Goal: Task Accomplishment & Management: Manage account settings

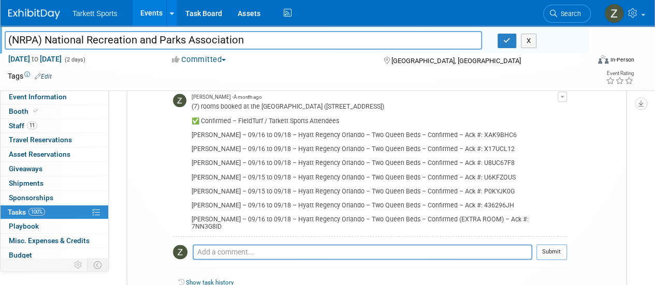
scroll to position [542, 0]
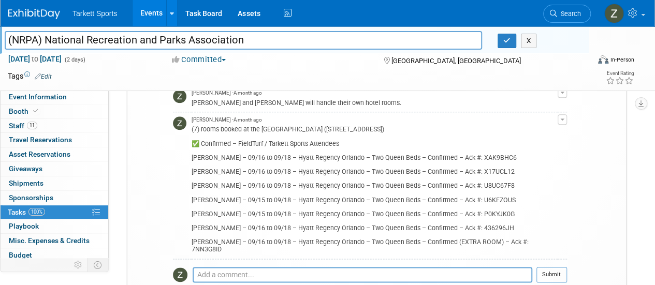
click at [557, 117] on button "button" at bounding box center [561, 119] width 9 height 10
click at [535, 127] on link "Edit Comment" at bounding box center [525, 134] width 82 height 14
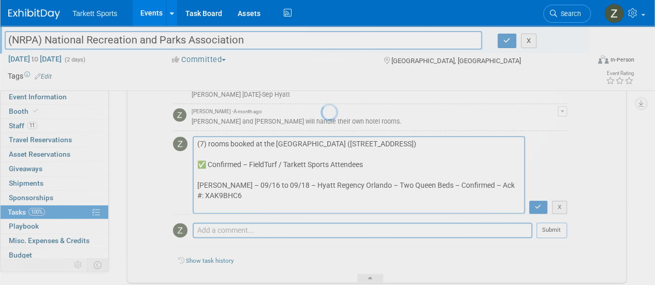
scroll to position [521, 0]
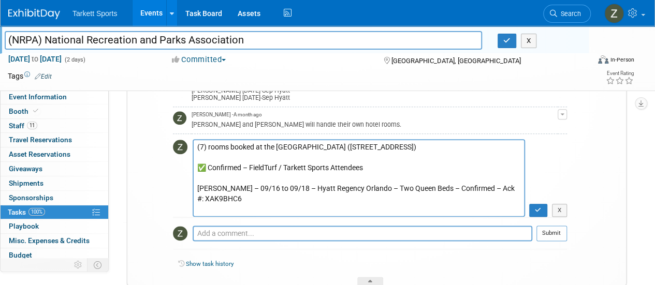
click at [199, 144] on textarea "(7) rooms booked at the [GEOGRAPHIC_DATA] ([STREET_ADDRESS]) ✅ Confirmed – Fiel…" at bounding box center [358, 178] width 332 height 78
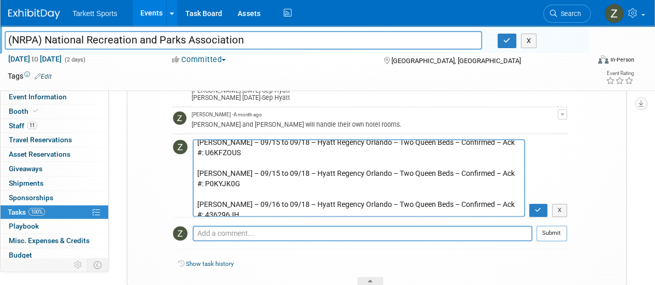
scroll to position [155, 0]
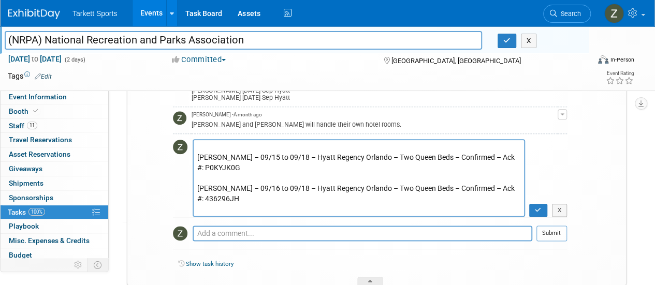
click at [220, 162] on textarea "(7) rooms booked at the [GEOGRAPHIC_DATA] ([STREET_ADDRESS]) ✅ Confirmed – Fiel…" at bounding box center [358, 178] width 332 height 78
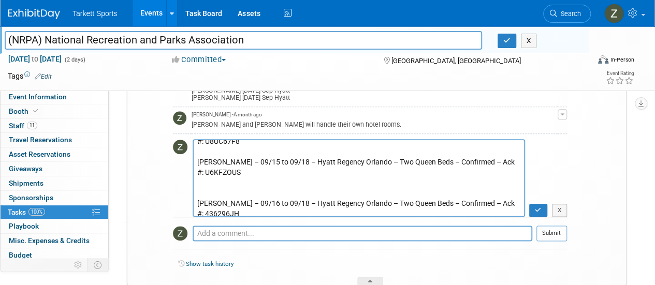
scroll to position [103, 0]
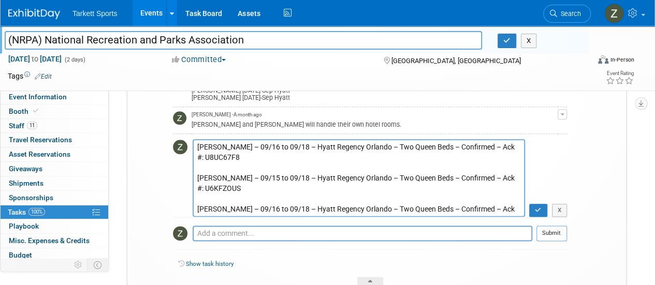
click at [227, 183] on textarea "(7) rooms booked at the [GEOGRAPHIC_DATA] ([STREET_ADDRESS]) ✅ Confirmed – Fiel…" at bounding box center [358, 178] width 332 height 78
type textarea "(5) rooms booked at the [GEOGRAPHIC_DATA] ([STREET_ADDRESS]) ✅ Confirmed – Fiel…"
click at [544, 207] on button "button" at bounding box center [538, 210] width 18 height 13
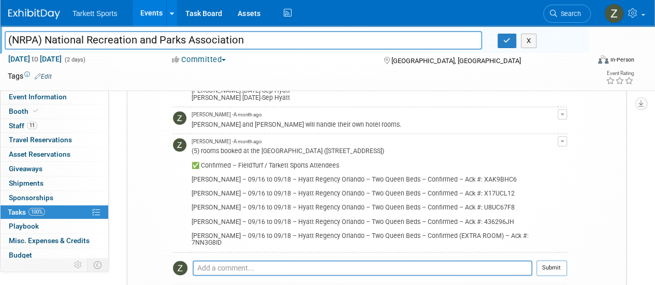
click at [563, 140] on span "button" at bounding box center [562, 141] width 4 height 2
click at [542, 154] on link "Edit Comment" at bounding box center [525, 156] width 82 height 14
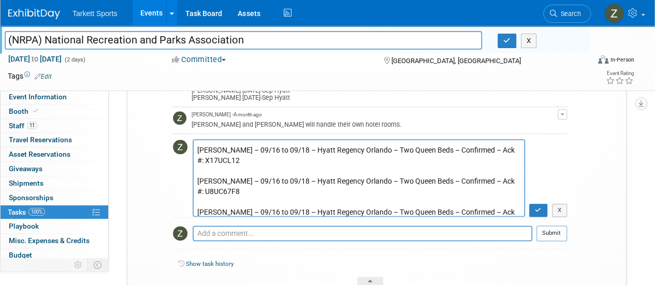
scroll to position [114, 0]
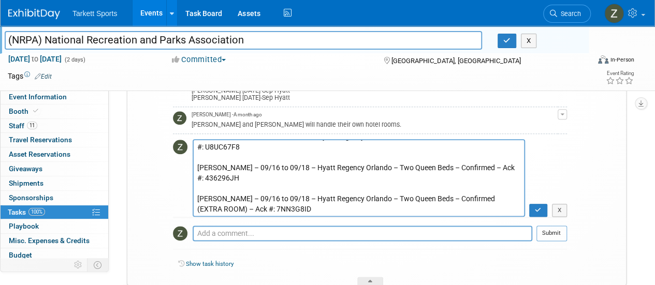
drag, startPoint x: 475, startPoint y: 198, endPoint x: 493, endPoint y: 213, distance: 22.8
click at [493, 213] on textarea "(5) rooms booked at the [GEOGRAPHIC_DATA] ([STREET_ADDRESS]) ✅ Confirmed – Fiel…" at bounding box center [358, 178] width 332 height 78
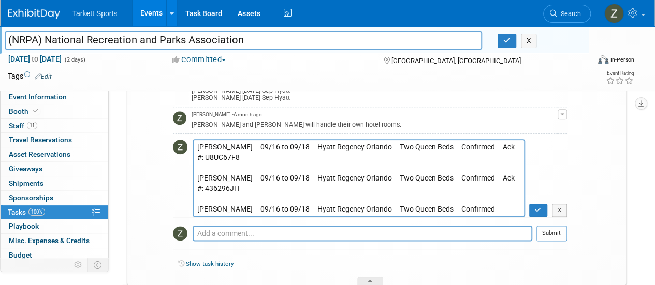
scroll to position [103, 0]
type textarea "(5) rooms booked at the [GEOGRAPHIC_DATA] ([STREET_ADDRESS]) ✅ Confirmed – Fiel…"
click at [534, 206] on button "button" at bounding box center [538, 210] width 18 height 13
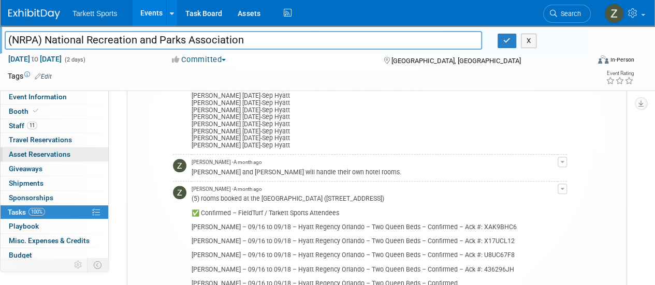
scroll to position [365, 0]
